Goal: Information Seeking & Learning: Learn about a topic

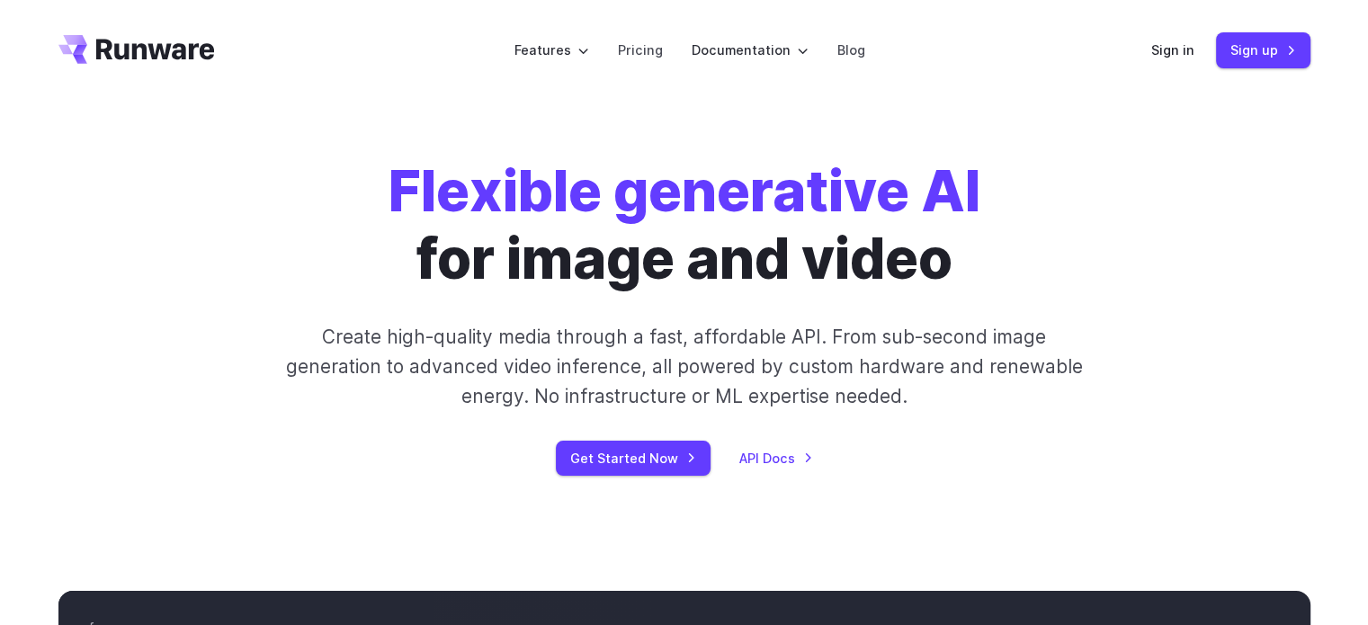
click at [823, 389] on p "Create high-quality media through a fast, affordable API. From sub-second image…" at bounding box center [684, 367] width 802 height 90
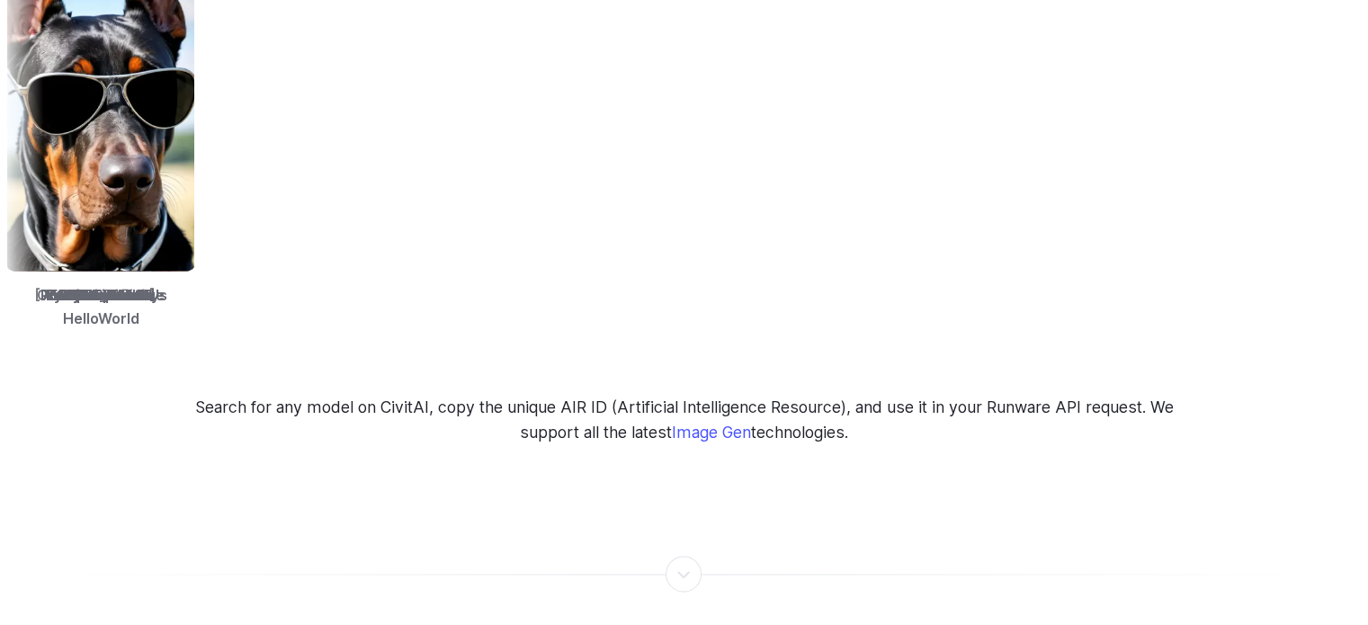
scroll to position [3452, 0]
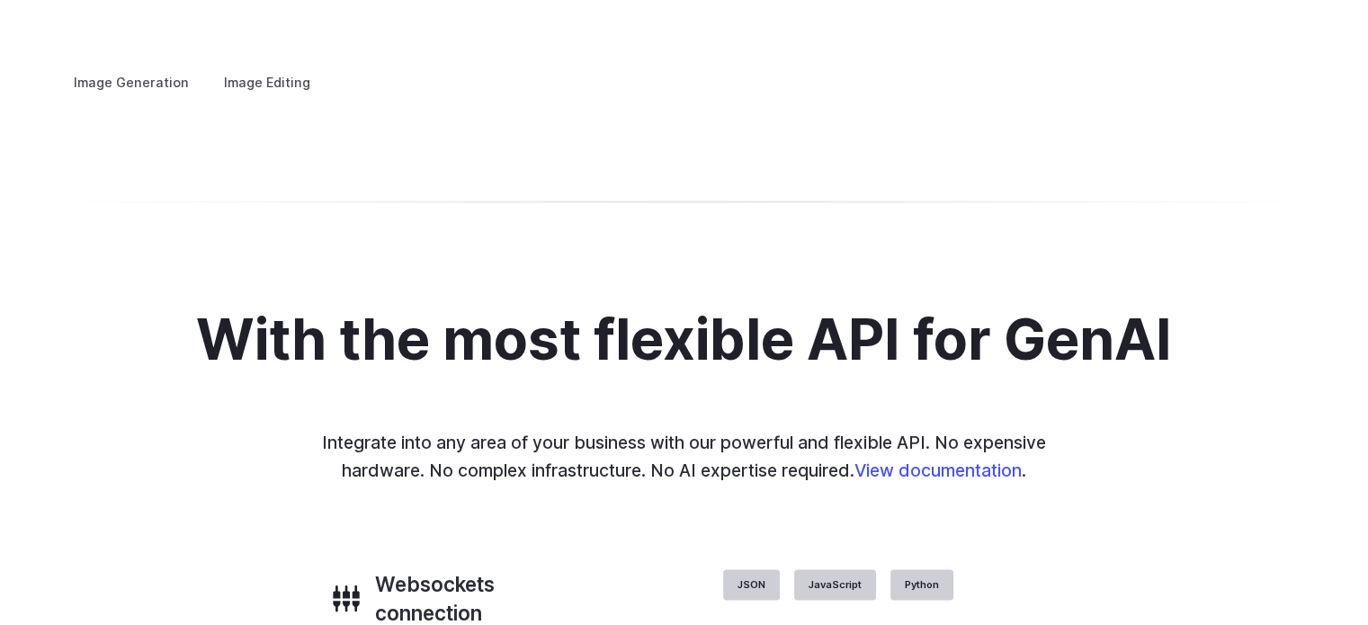
drag, startPoint x: 1142, startPoint y: 343, endPoint x: 945, endPoint y: 342, distance: 197.0
click at [0, 0] on img at bounding box center [0, 0] width 0 height 0
drag, startPoint x: 1076, startPoint y: 293, endPoint x: 851, endPoint y: 283, distance: 225.1
click at [868, 94] on div "Image Generation Image Editing Custom avatars Create avatars in any style you d…" at bounding box center [684, 82] width 1252 height 23
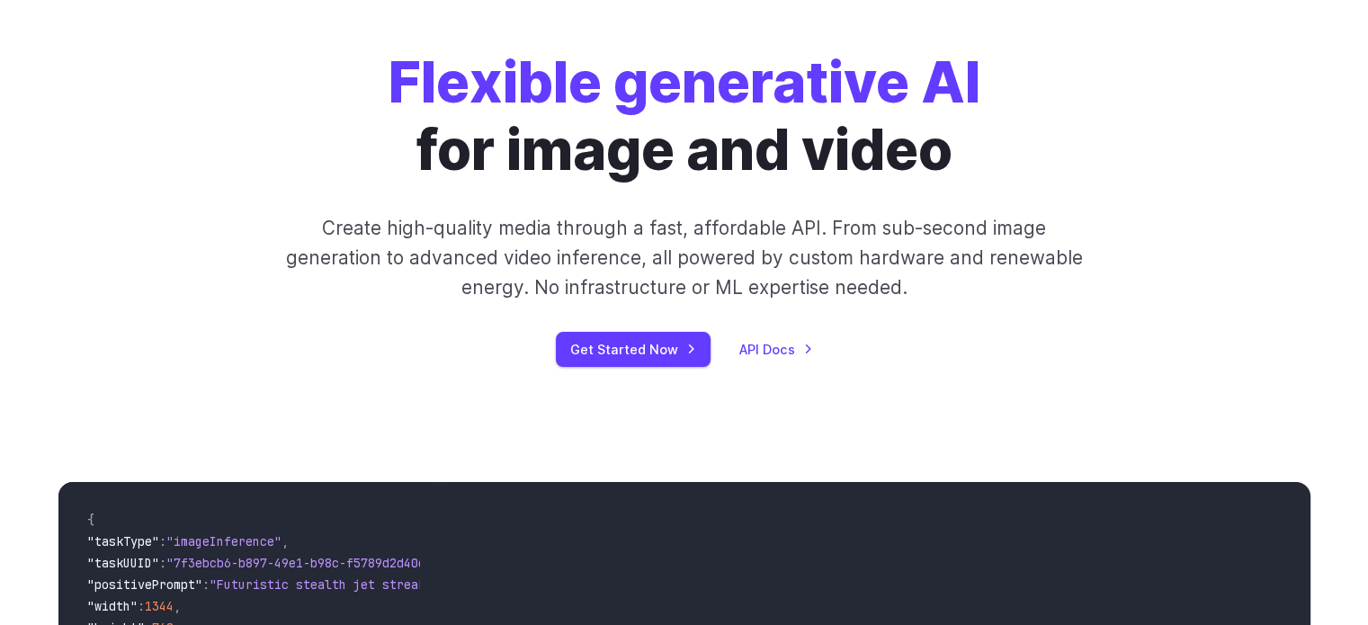
scroll to position [0, 0]
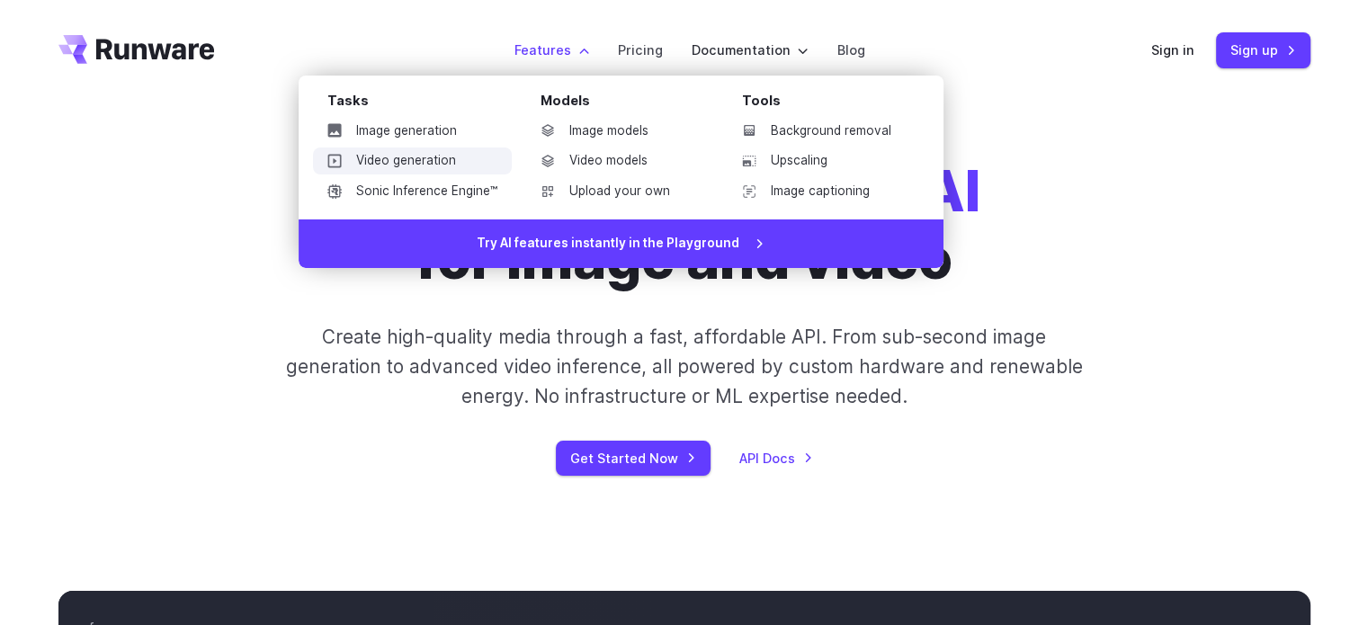
click at [432, 166] on link "Video generation" at bounding box center [412, 161] width 199 height 27
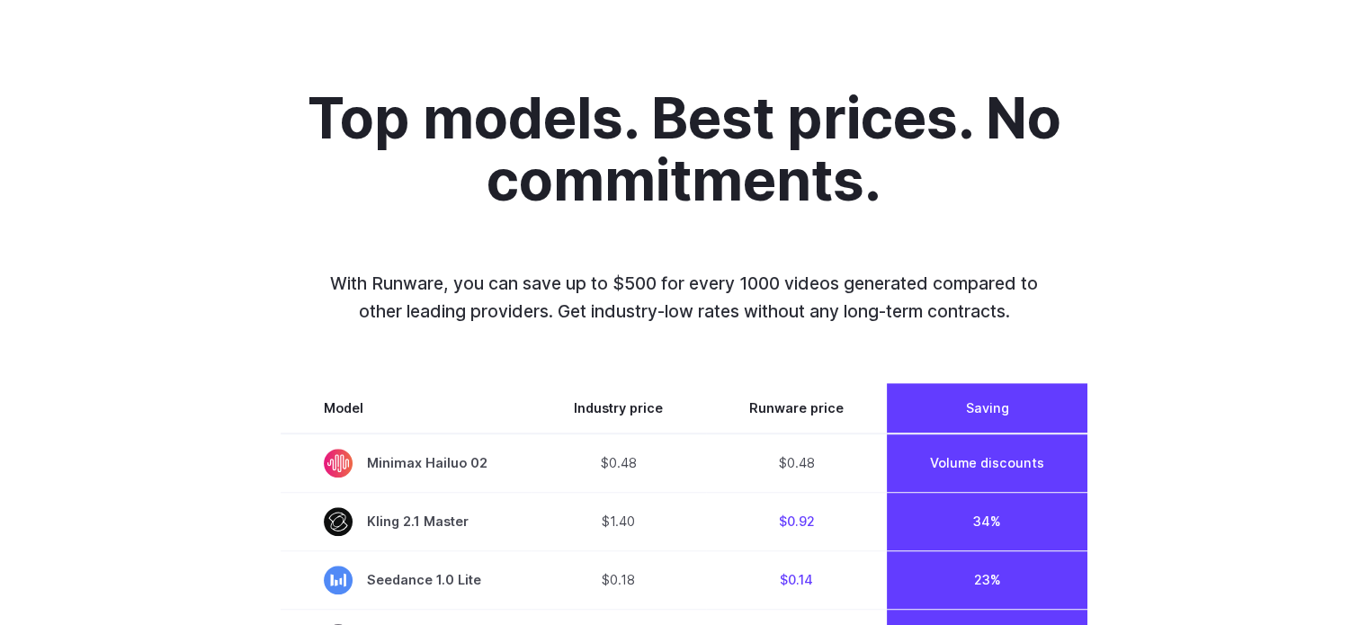
scroll to position [1080, 0]
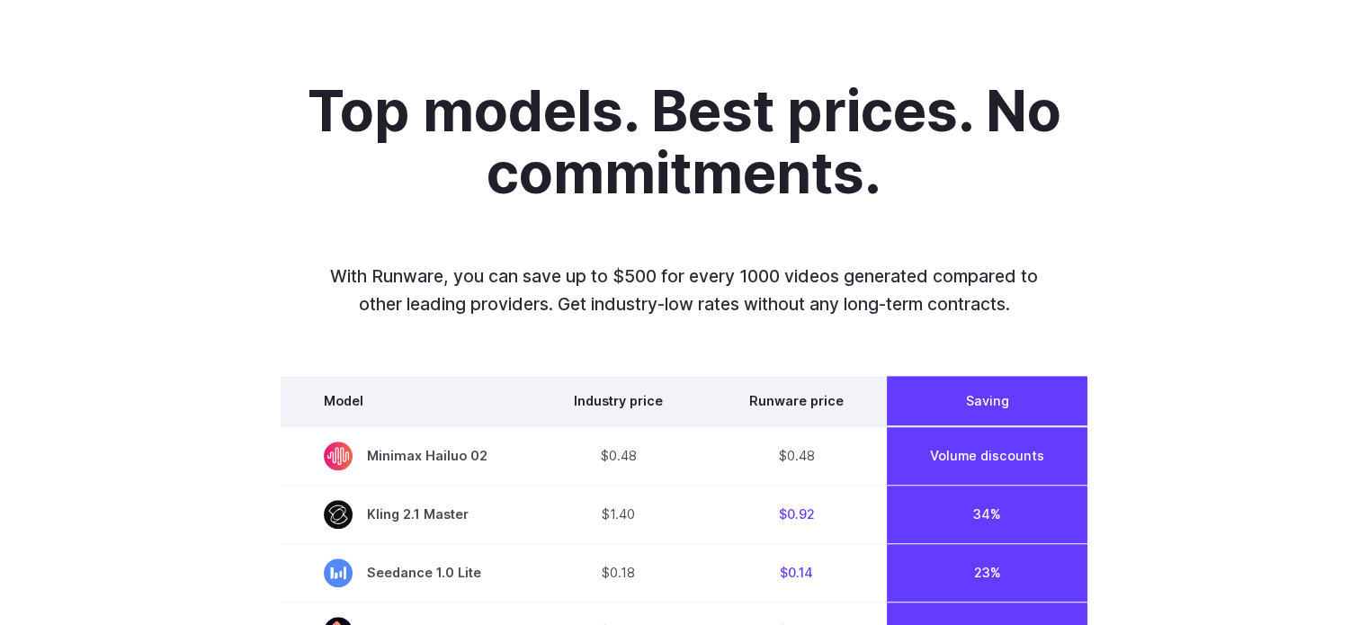
click at [619, 402] on th "Industry price" at bounding box center [618, 401] width 175 height 50
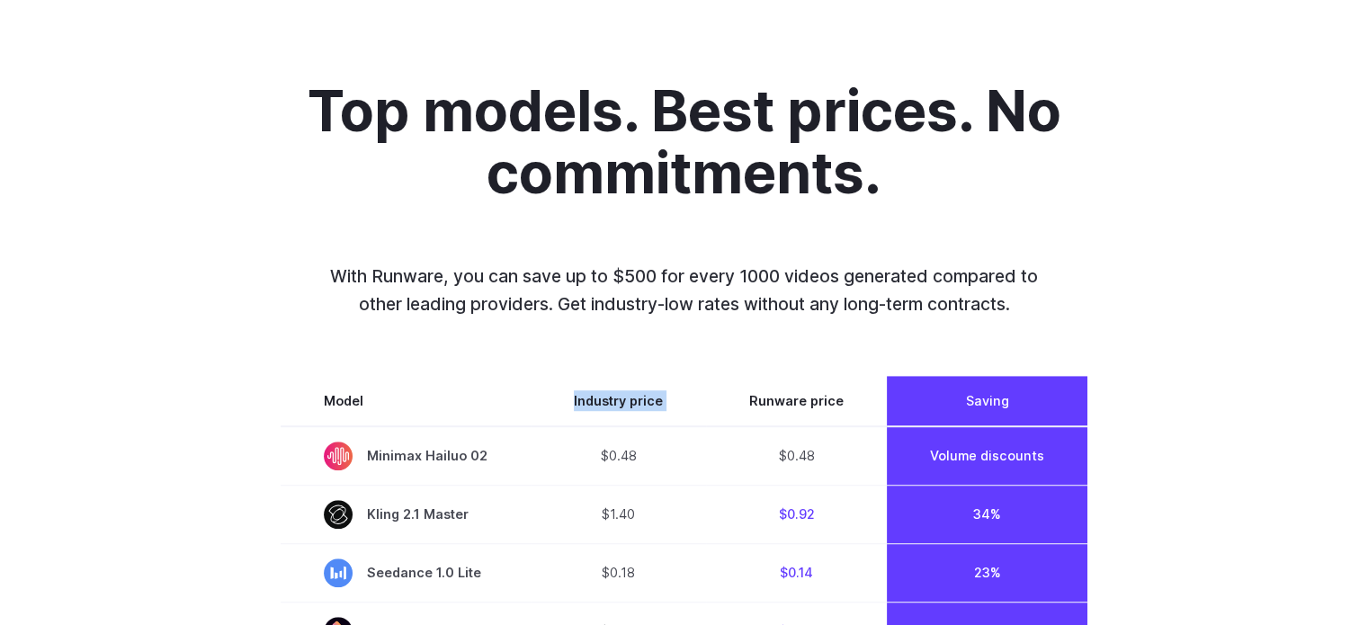
click at [607, 408] on div at bounding box center [607, 408] width 0 height 0
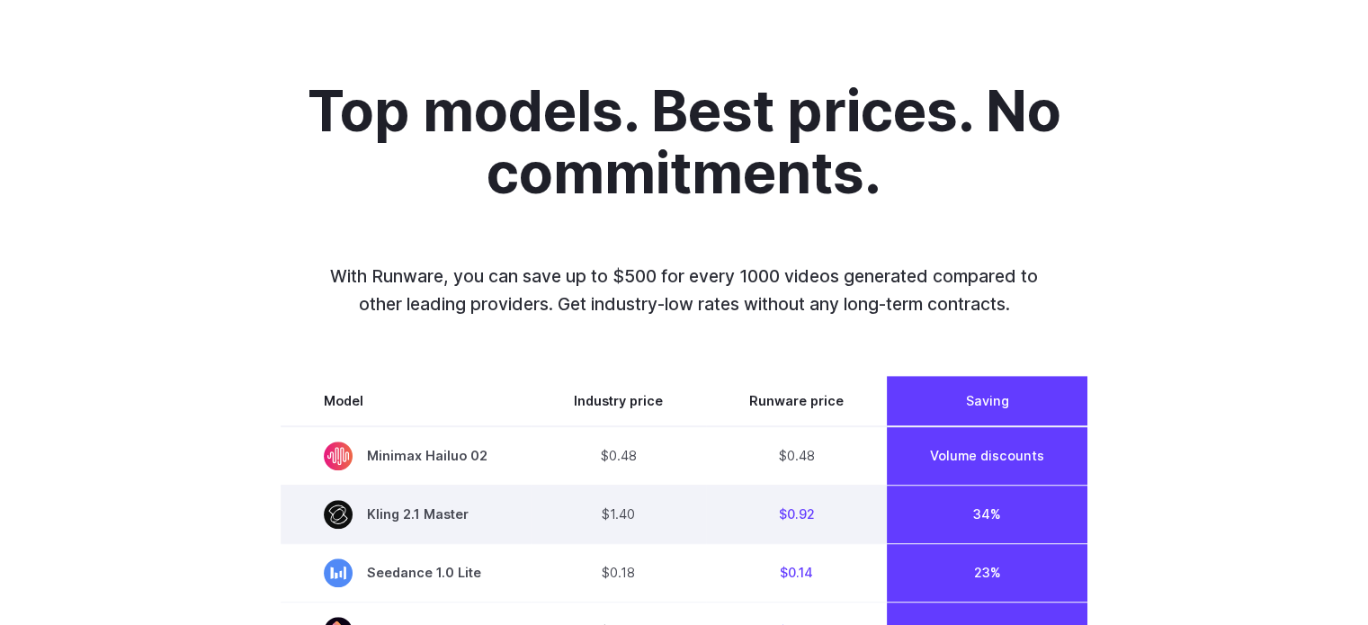
click at [769, 512] on td "$0.92" at bounding box center [796, 514] width 181 height 58
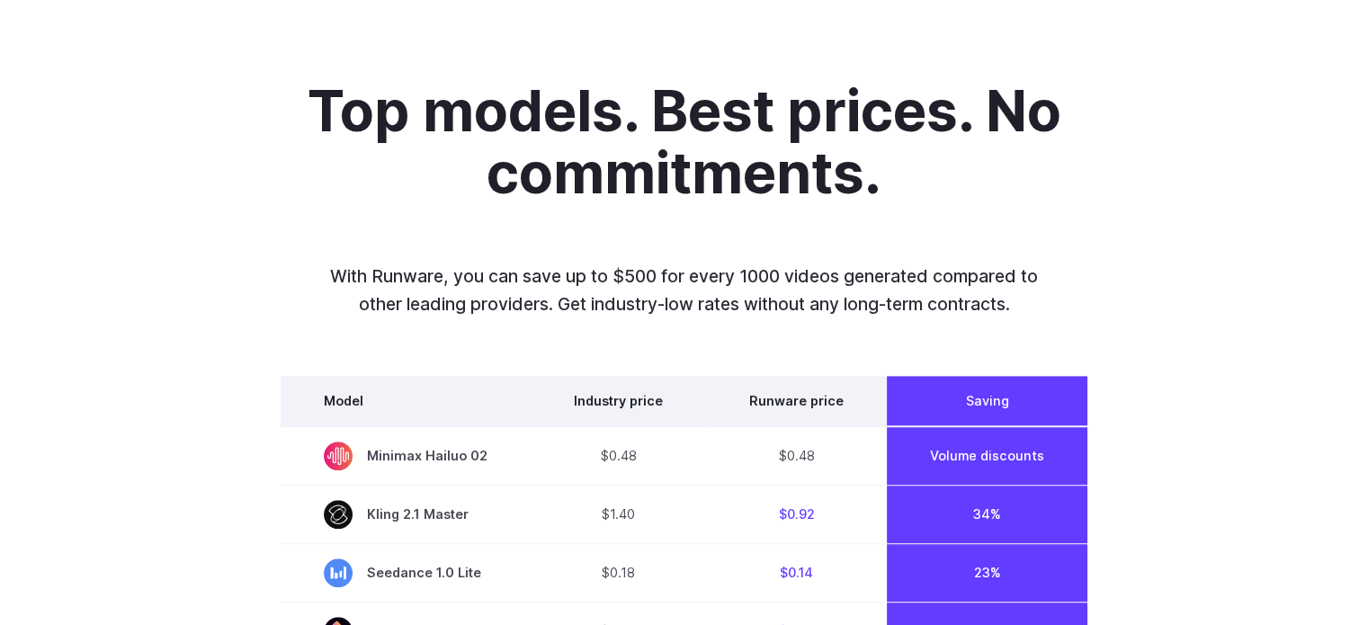
click at [797, 394] on th "Runware price" at bounding box center [796, 401] width 181 height 50
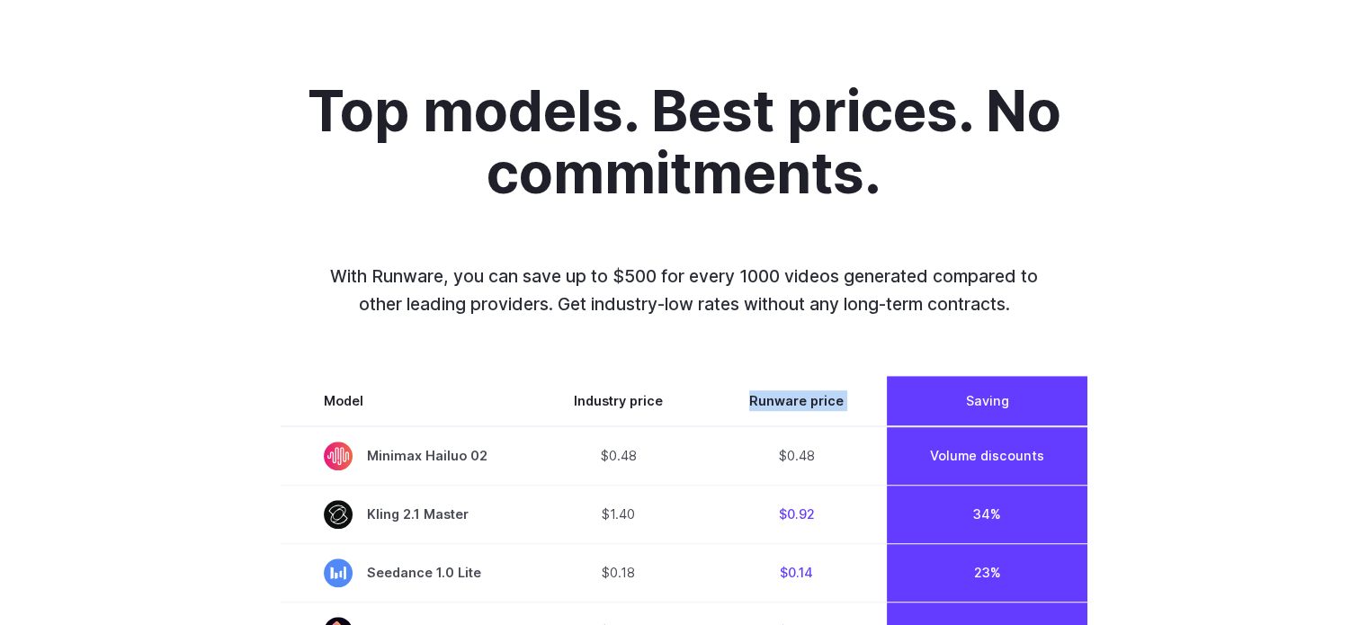
click at [785, 368] on div at bounding box center [785, 368] width 0 height 0
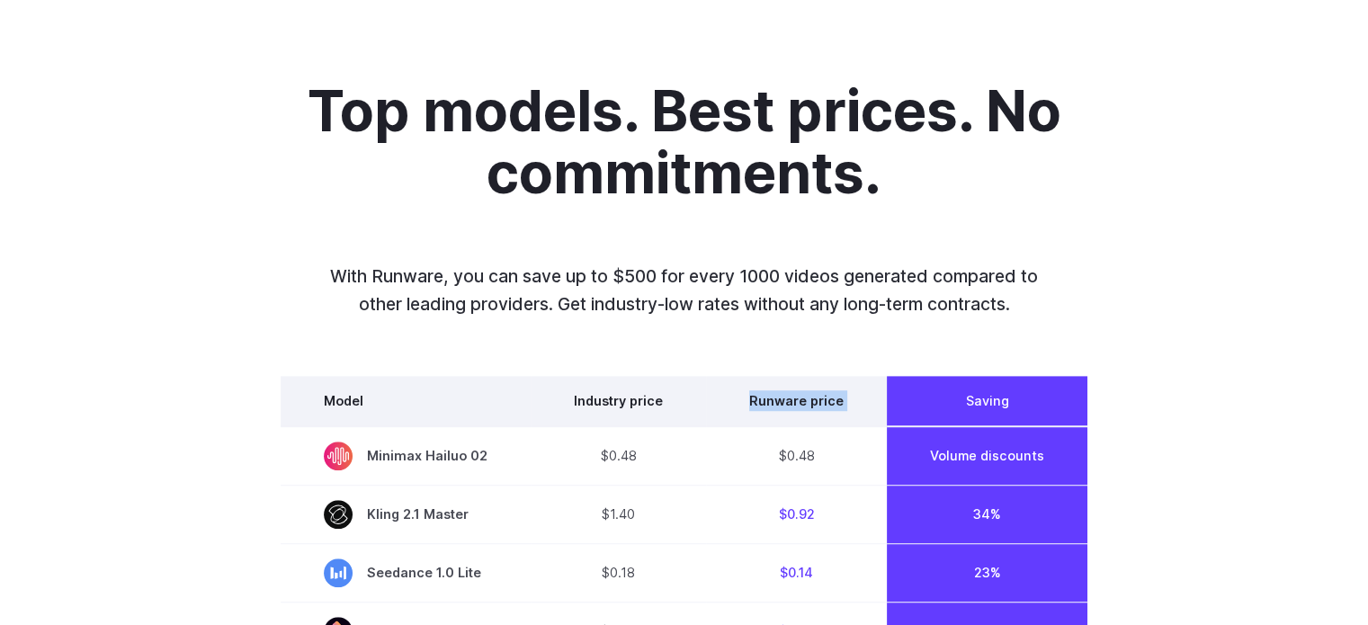
click at [793, 423] on th "Runware price" at bounding box center [796, 401] width 181 height 50
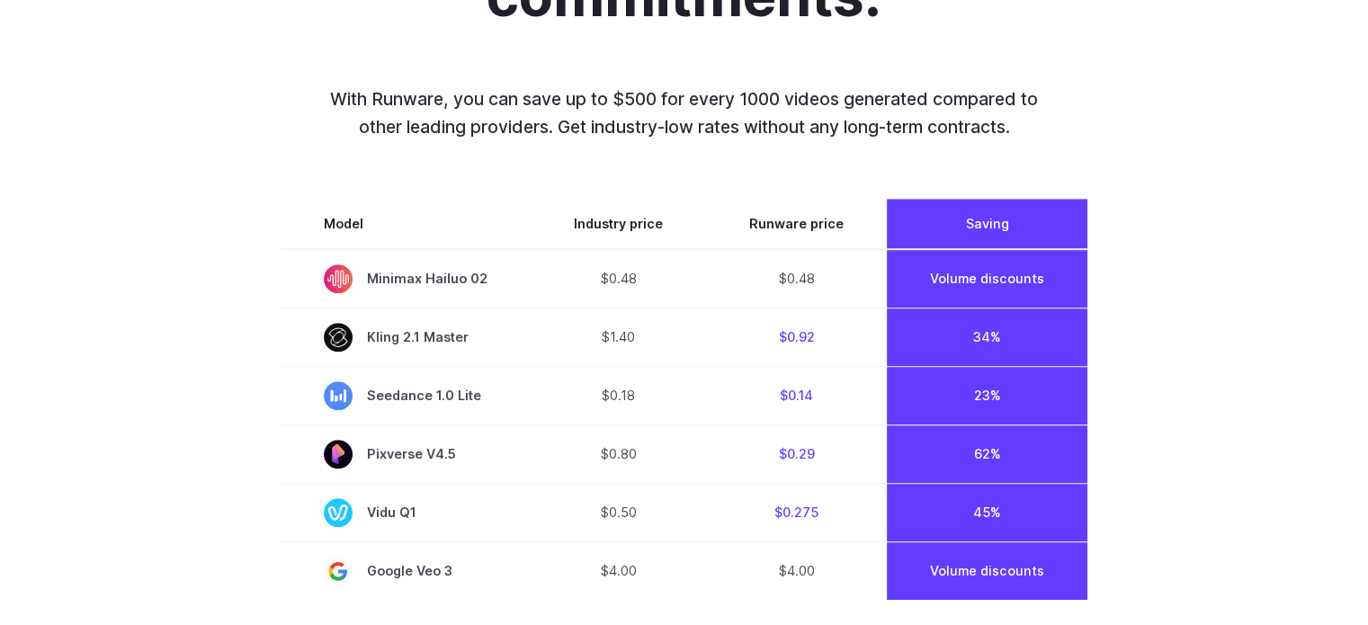
scroll to position [1349, 0]
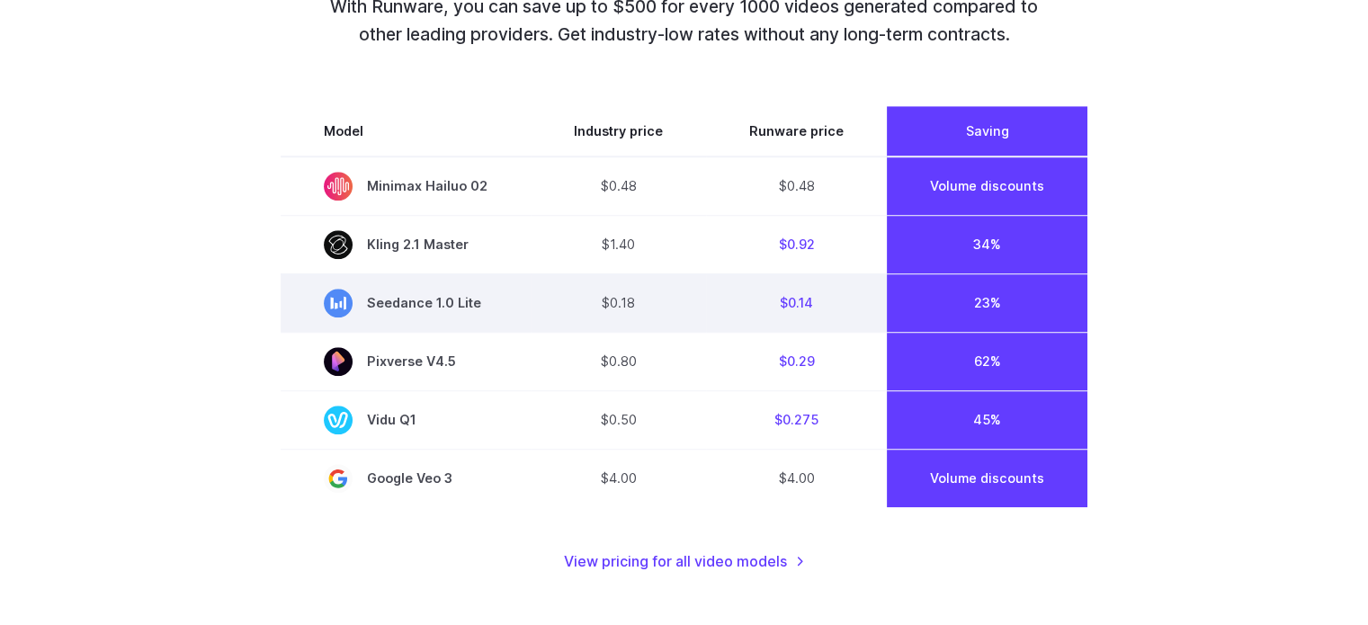
click at [432, 314] on span "Seedance 1.0 Lite" at bounding box center [406, 303] width 164 height 29
click at [434, 311] on span "Seedance 1.0 Lite" at bounding box center [406, 303] width 164 height 29
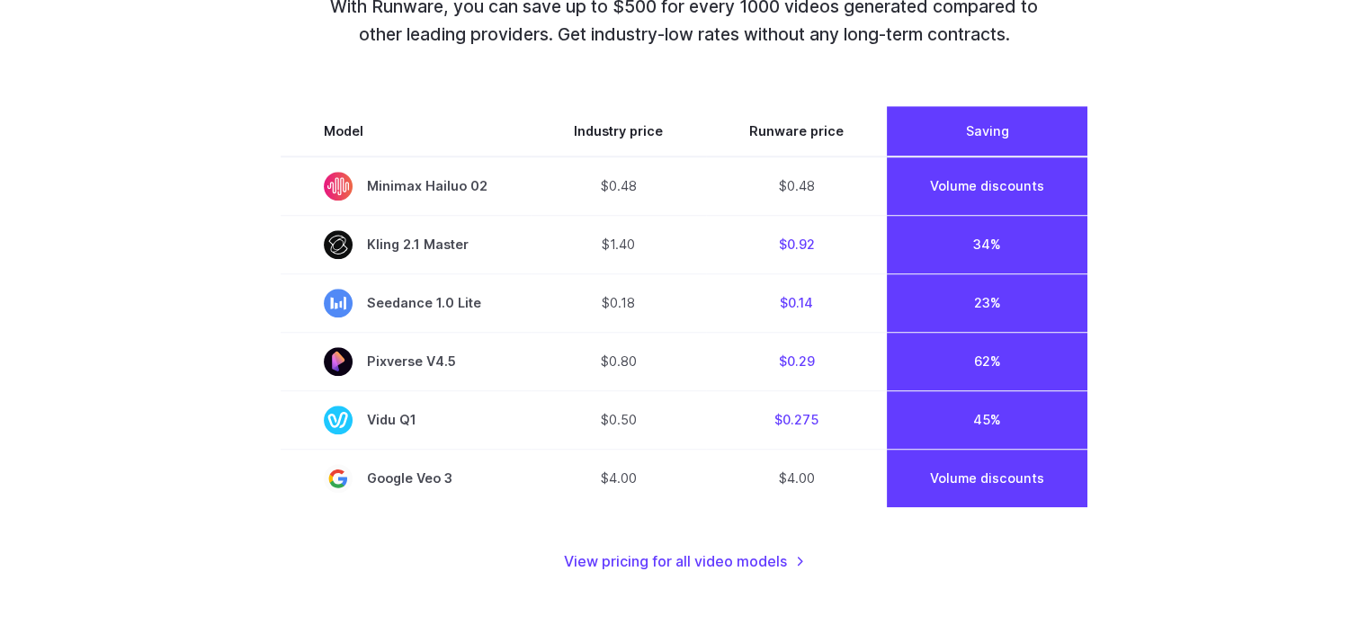
drag, startPoint x: 434, startPoint y: 311, endPoint x: 29, endPoint y: 238, distance: 411.3
click at [29, 238] on div "Top models. Best prices. No commitments. With Runware, you can save up to $500 …" at bounding box center [684, 192] width 1368 height 935
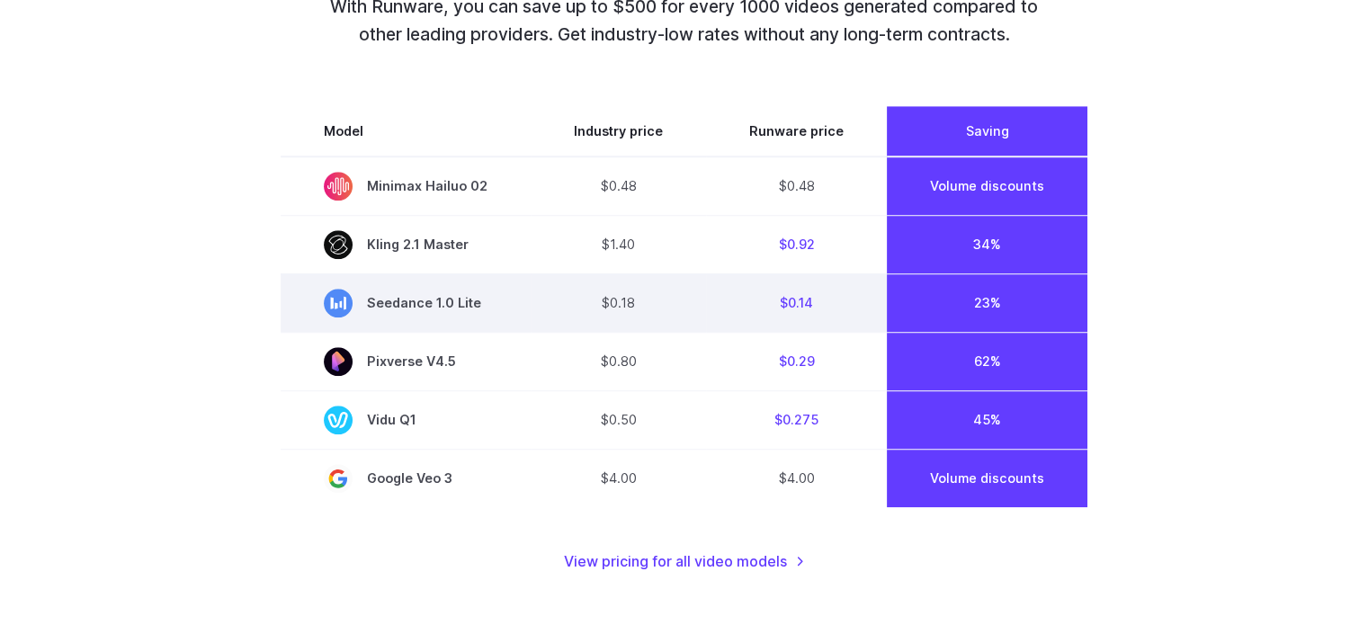
click at [445, 306] on span "Seedance 1.0 Lite" at bounding box center [406, 303] width 164 height 29
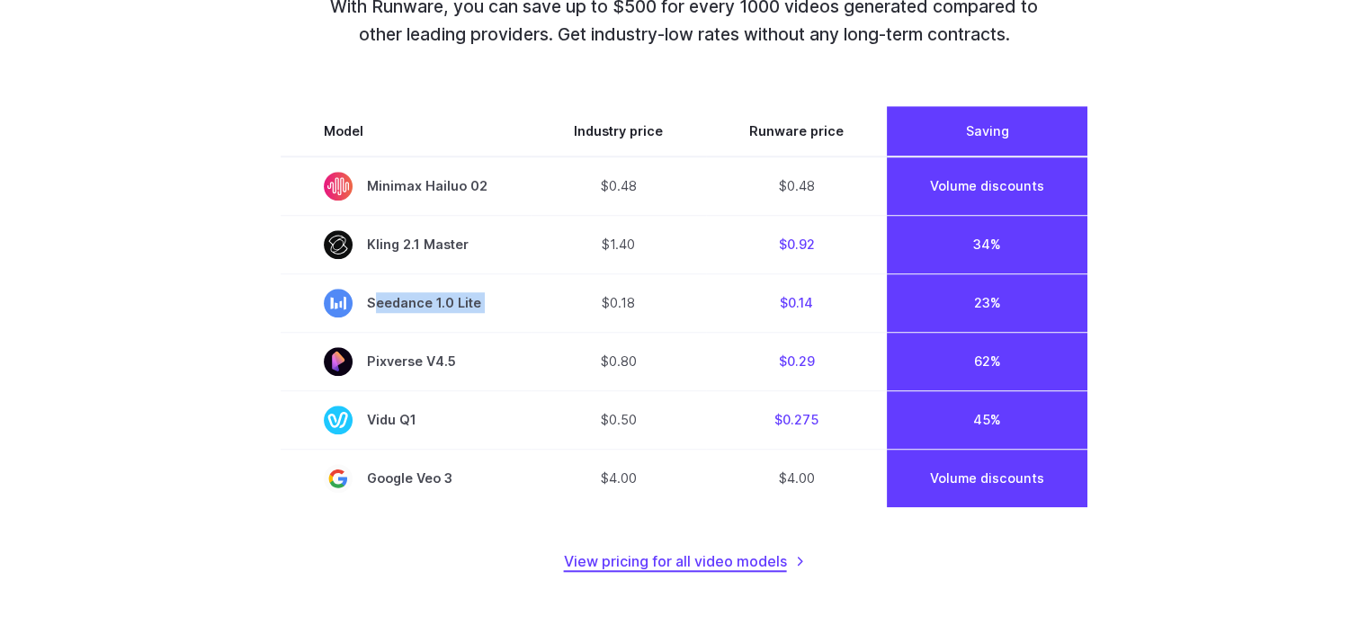
click at [713, 563] on link "View pricing for all video models" at bounding box center [684, 562] width 241 height 23
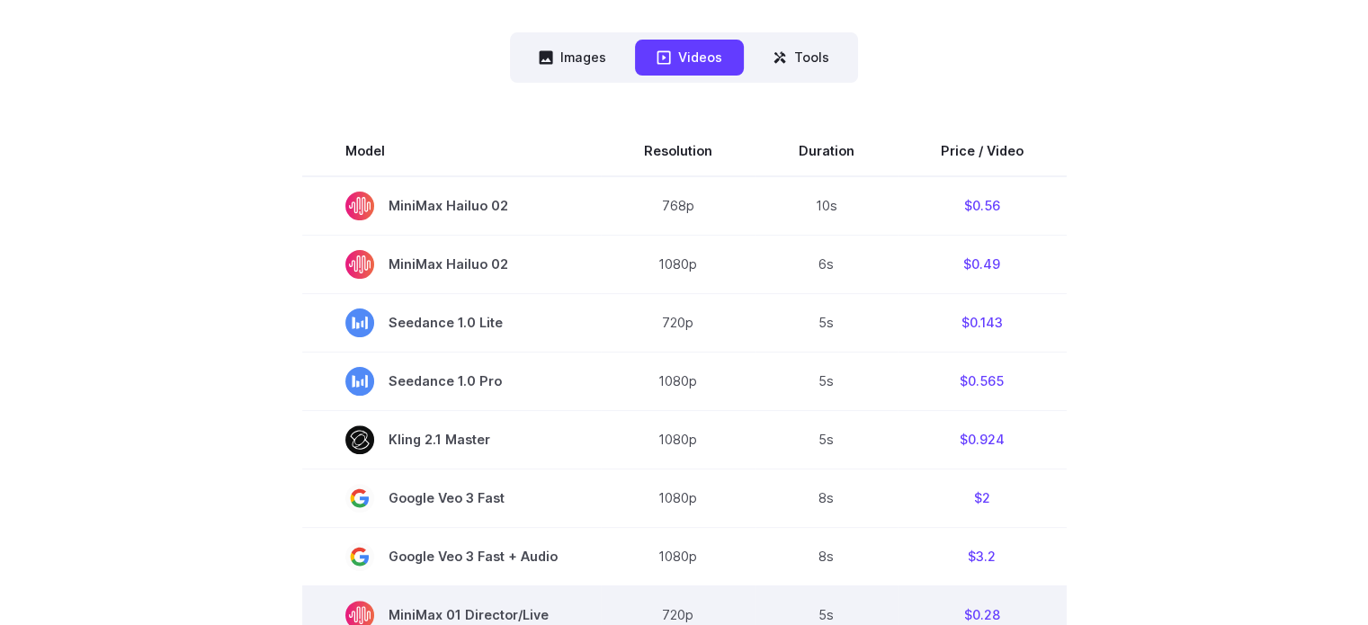
scroll to position [270, 0]
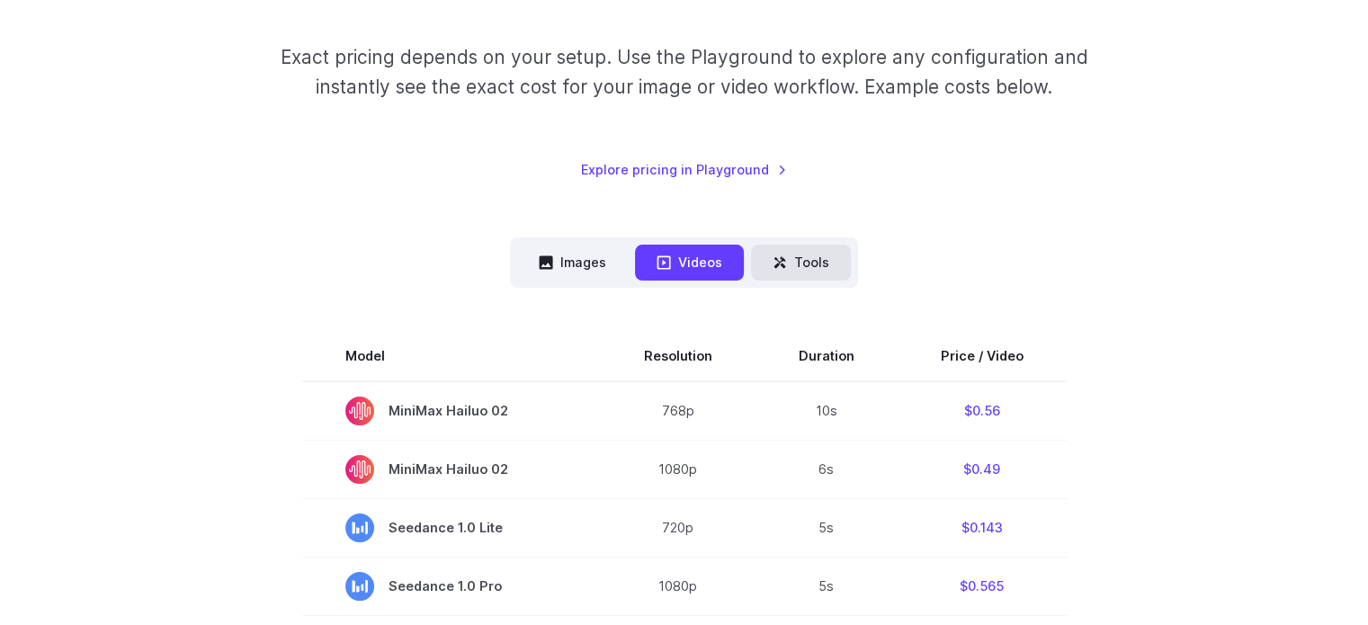
click at [808, 269] on button "Tools" at bounding box center [801, 262] width 100 height 35
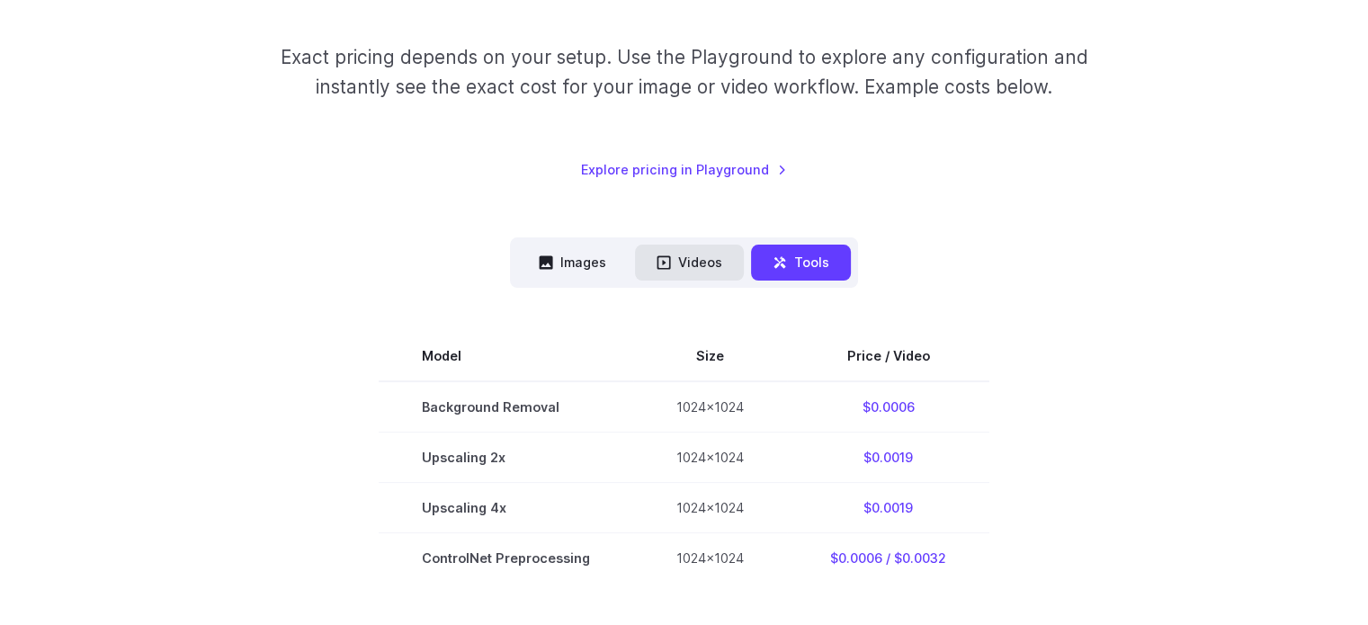
click at [702, 262] on button "Videos" at bounding box center [689, 262] width 109 height 35
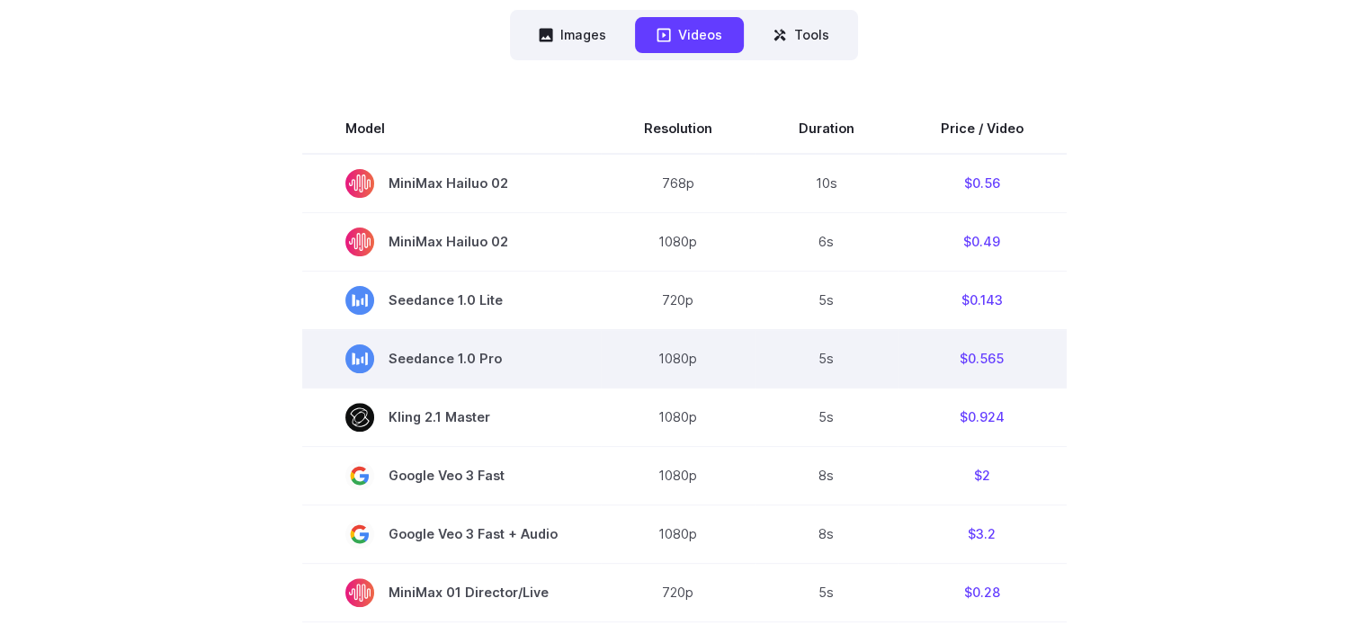
scroll to position [450, 0]
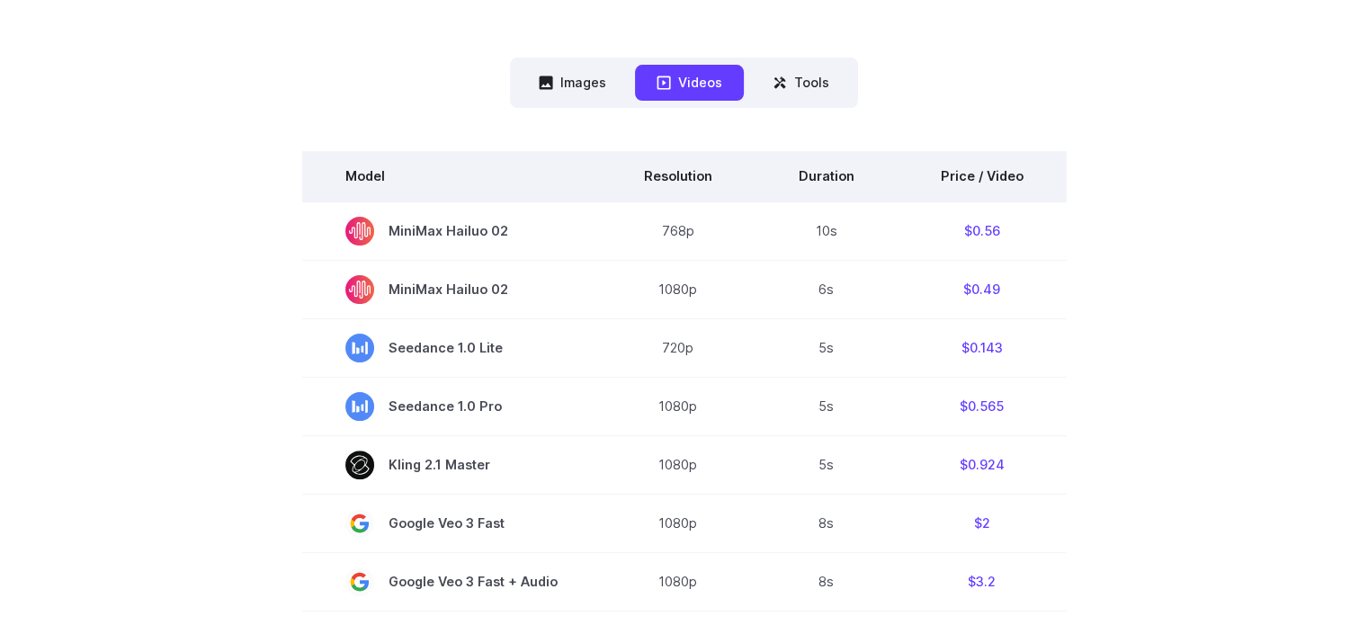
click at [926, 175] on th "Price / Video" at bounding box center [982, 176] width 169 height 50
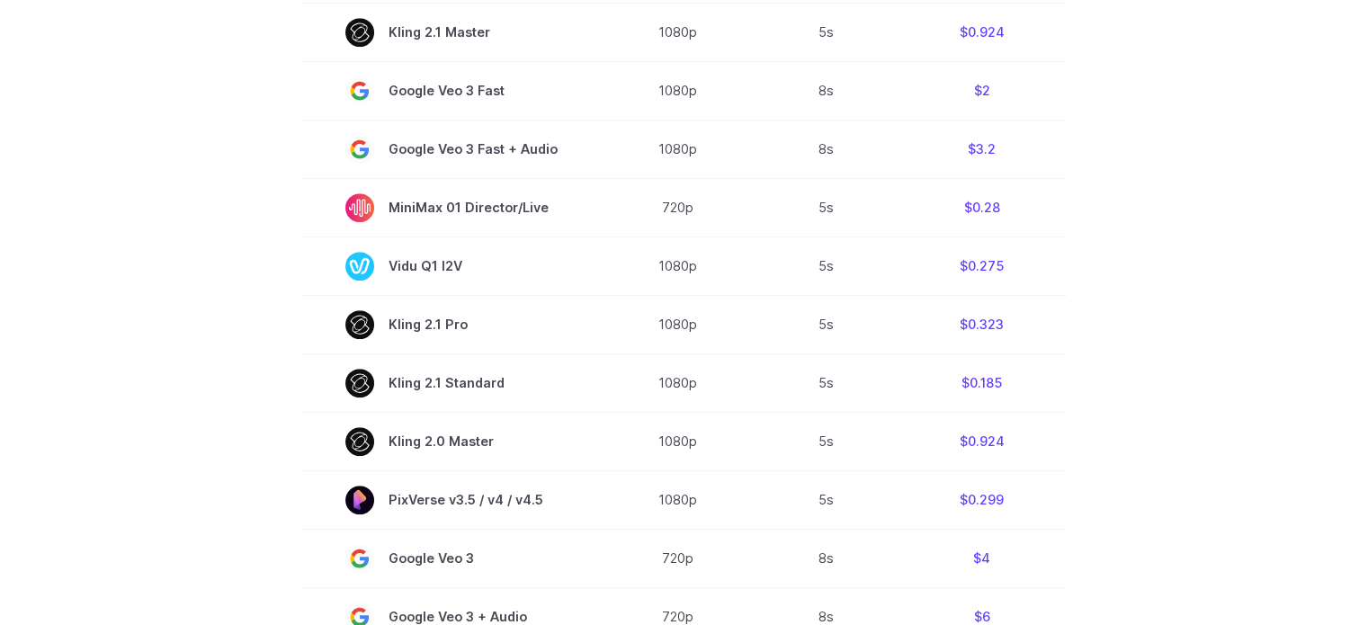
scroll to position [900, 0]
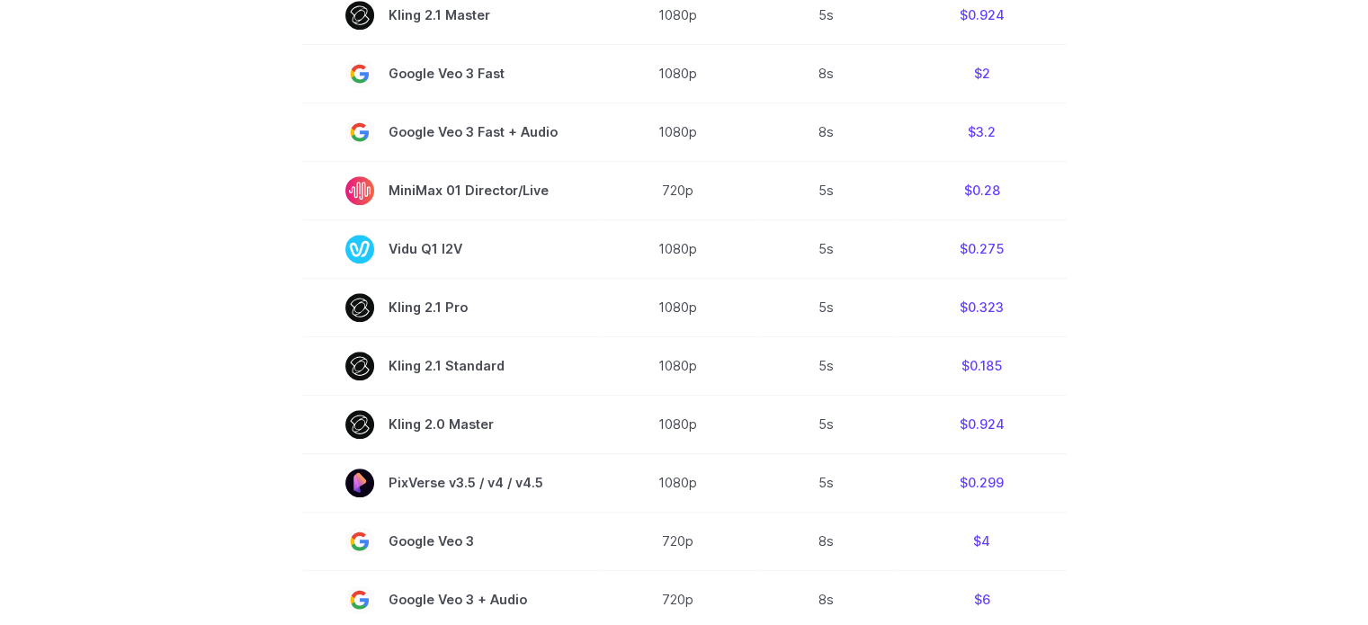
click at [1193, 246] on section "Model Resolution Duration Price / Video MiniMax Hailuo 02 768p 10s $0.56 MiniMa…" at bounding box center [684, 311] width 1252 height 1220
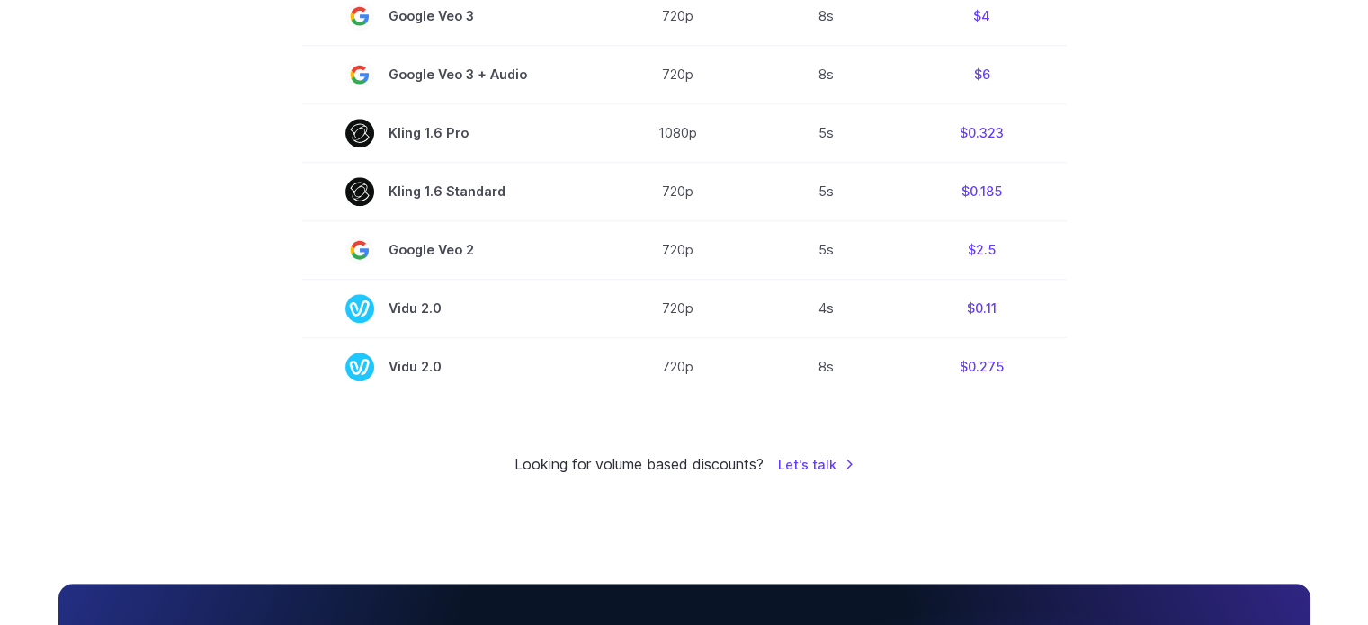
scroll to position [1439, 0]
